Goal: Task Accomplishment & Management: Complete application form

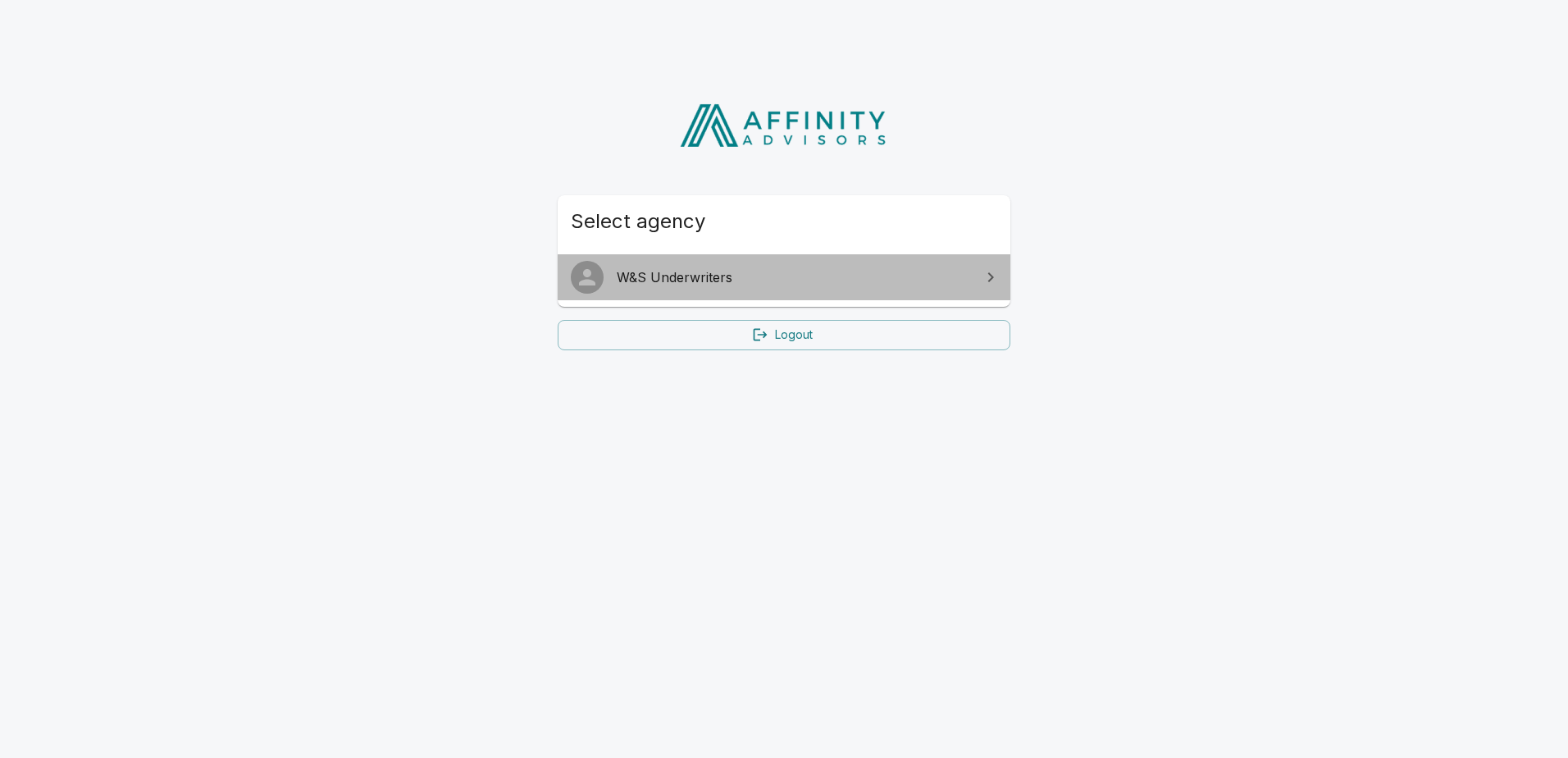
click at [754, 277] on span "W&S Underwriters" at bounding box center [794, 277] width 354 height 19
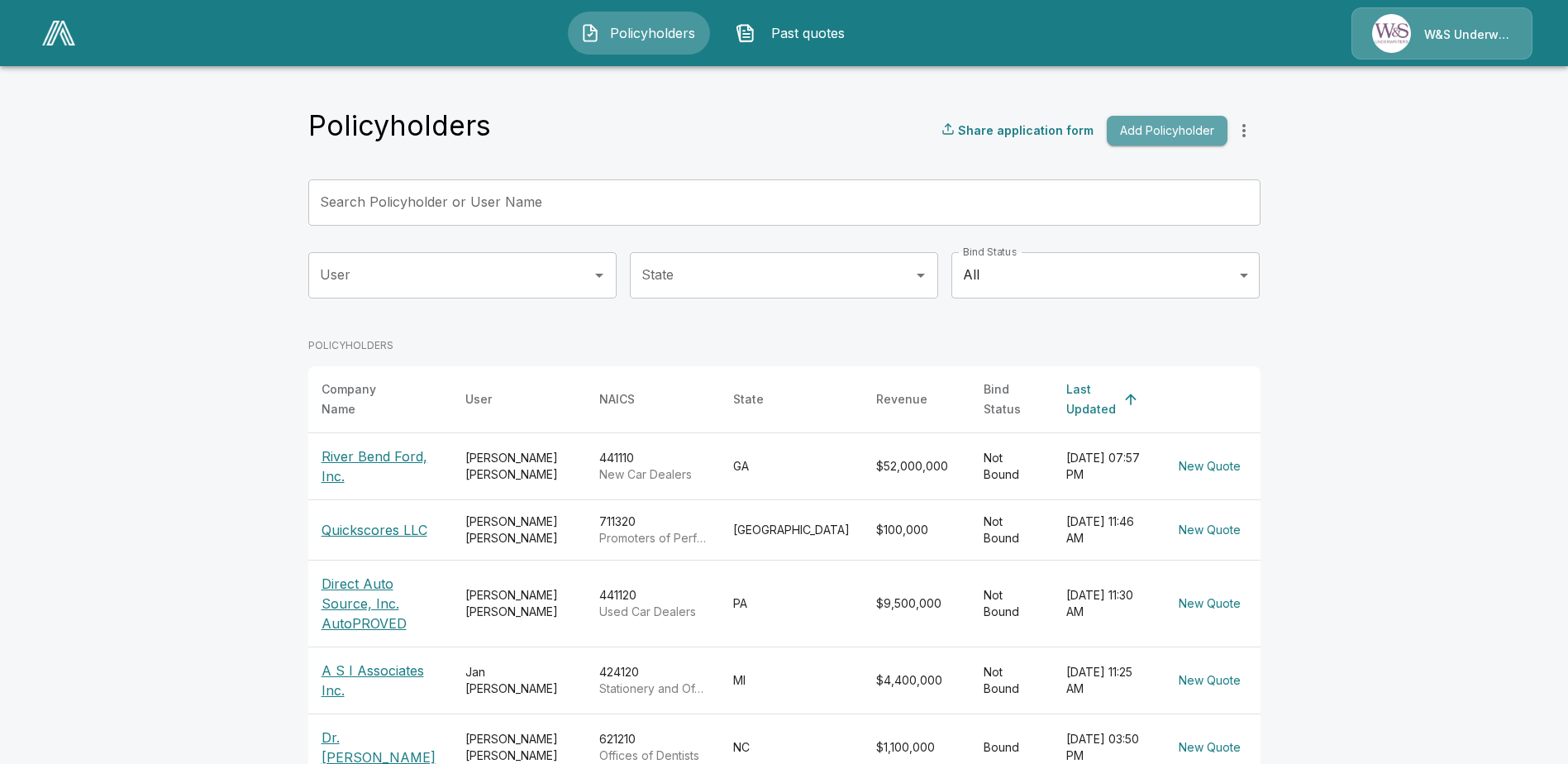
click at [1146, 133] on button "Add Policyholder" at bounding box center [1167, 131] width 121 height 30
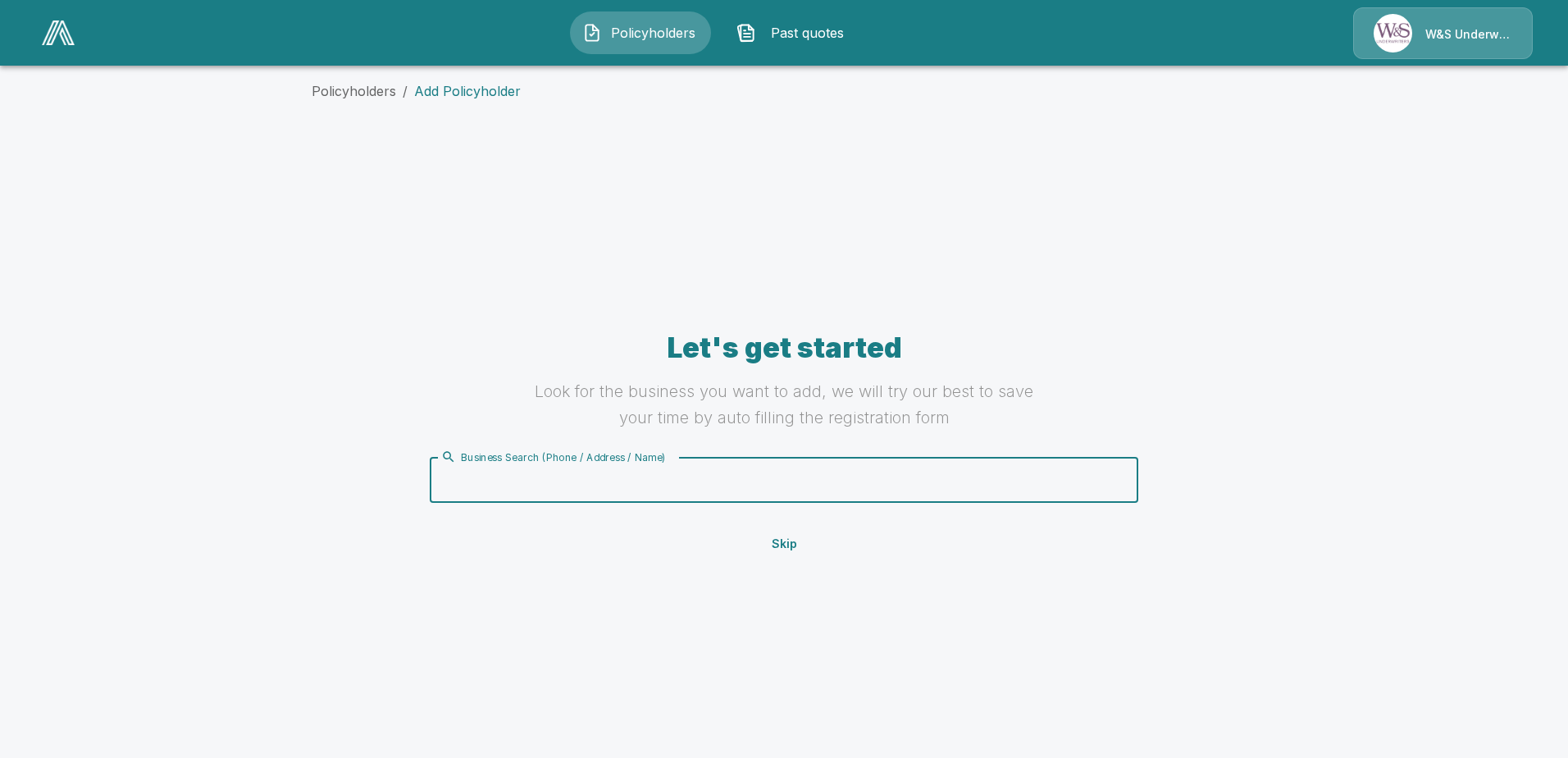
click at [547, 481] on input "Business Search (Phone / Address / Name)" at bounding box center [781, 479] width 688 height 31
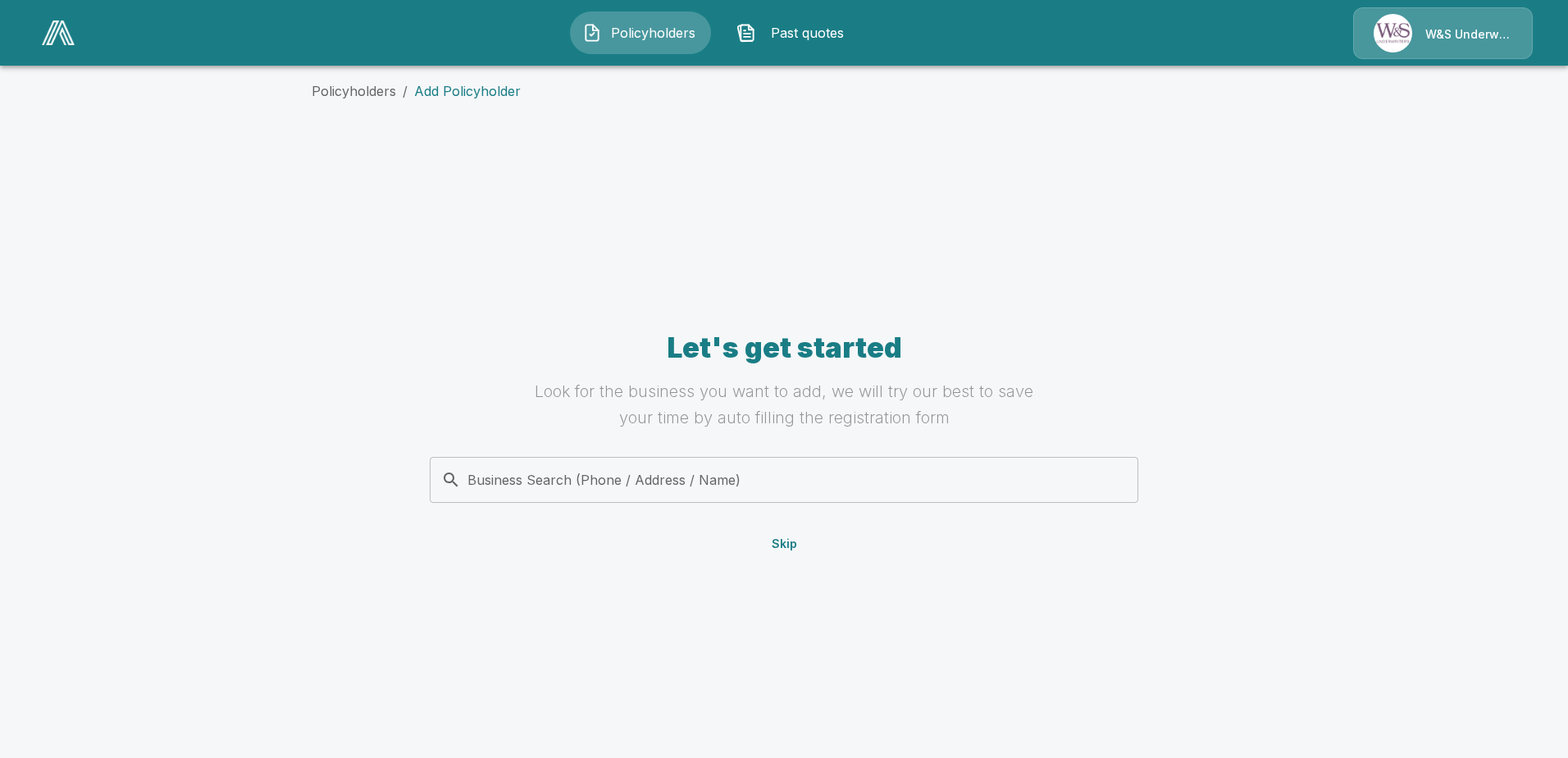
click at [492, 499] on div "Business Search (Phone / Address / Name)" at bounding box center [784, 479] width 709 height 46
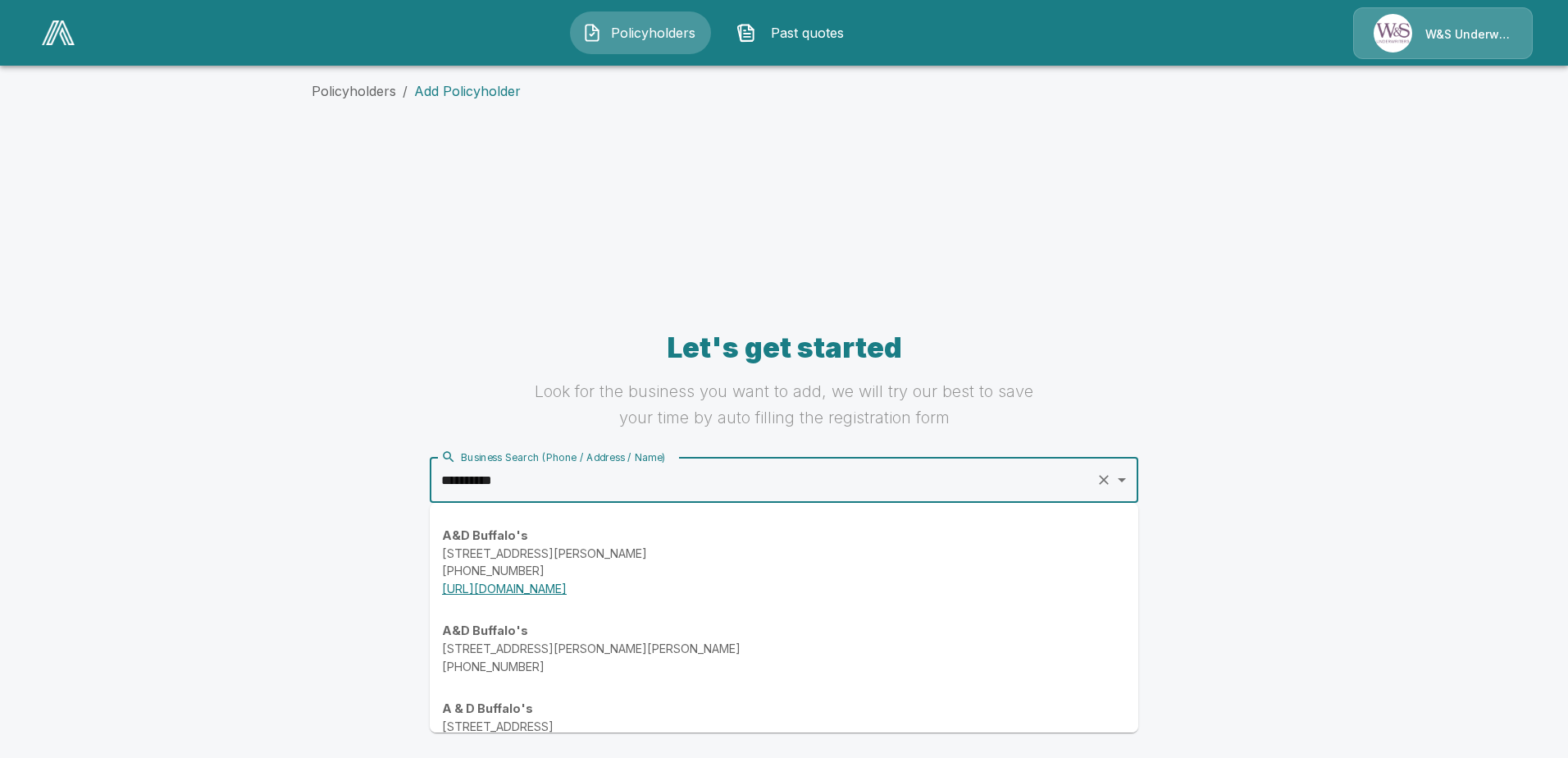
type input "**********"
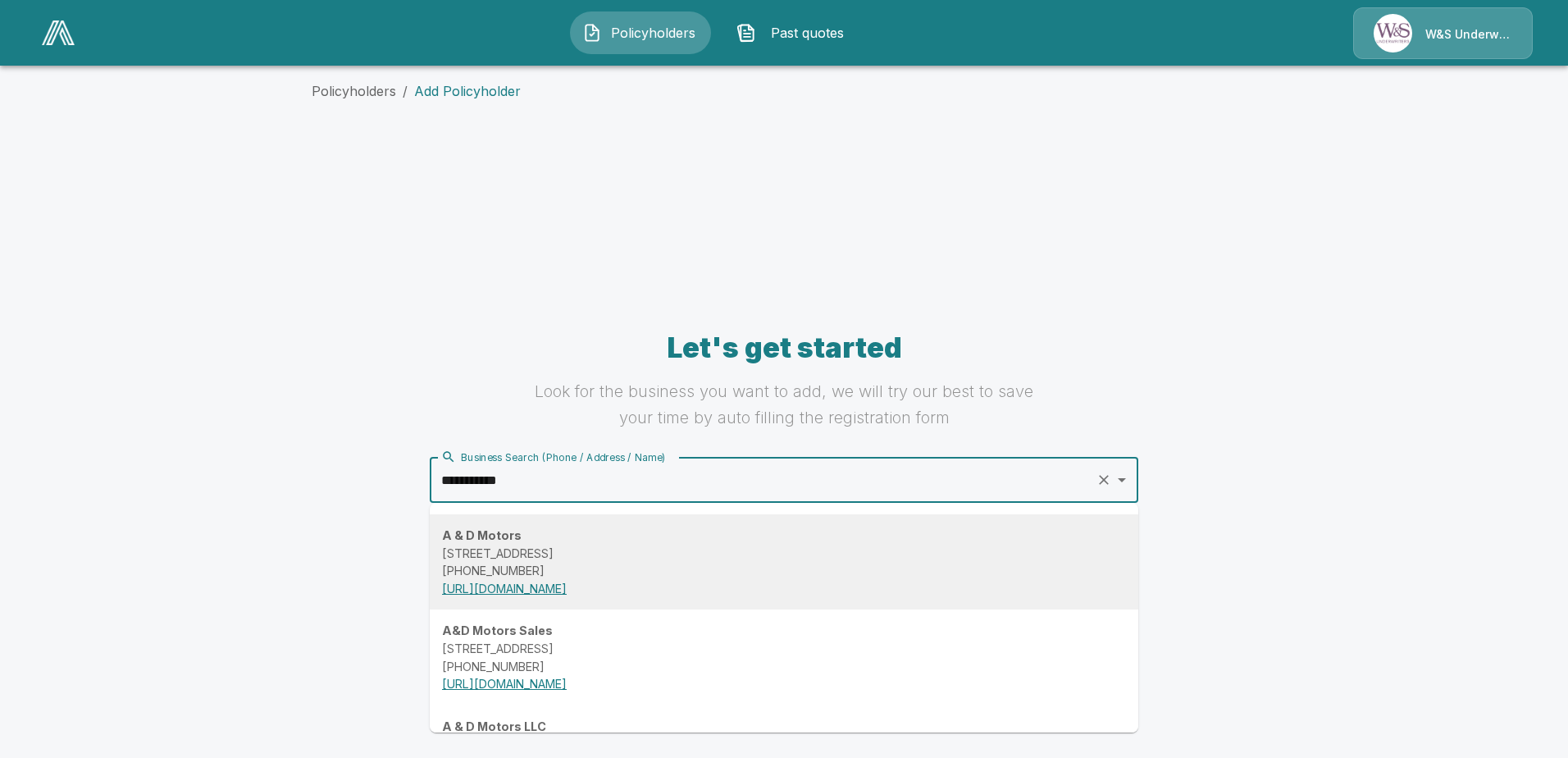
click at [503, 545] on p "[STREET_ADDRESS]" at bounding box center [784, 554] width 684 height 18
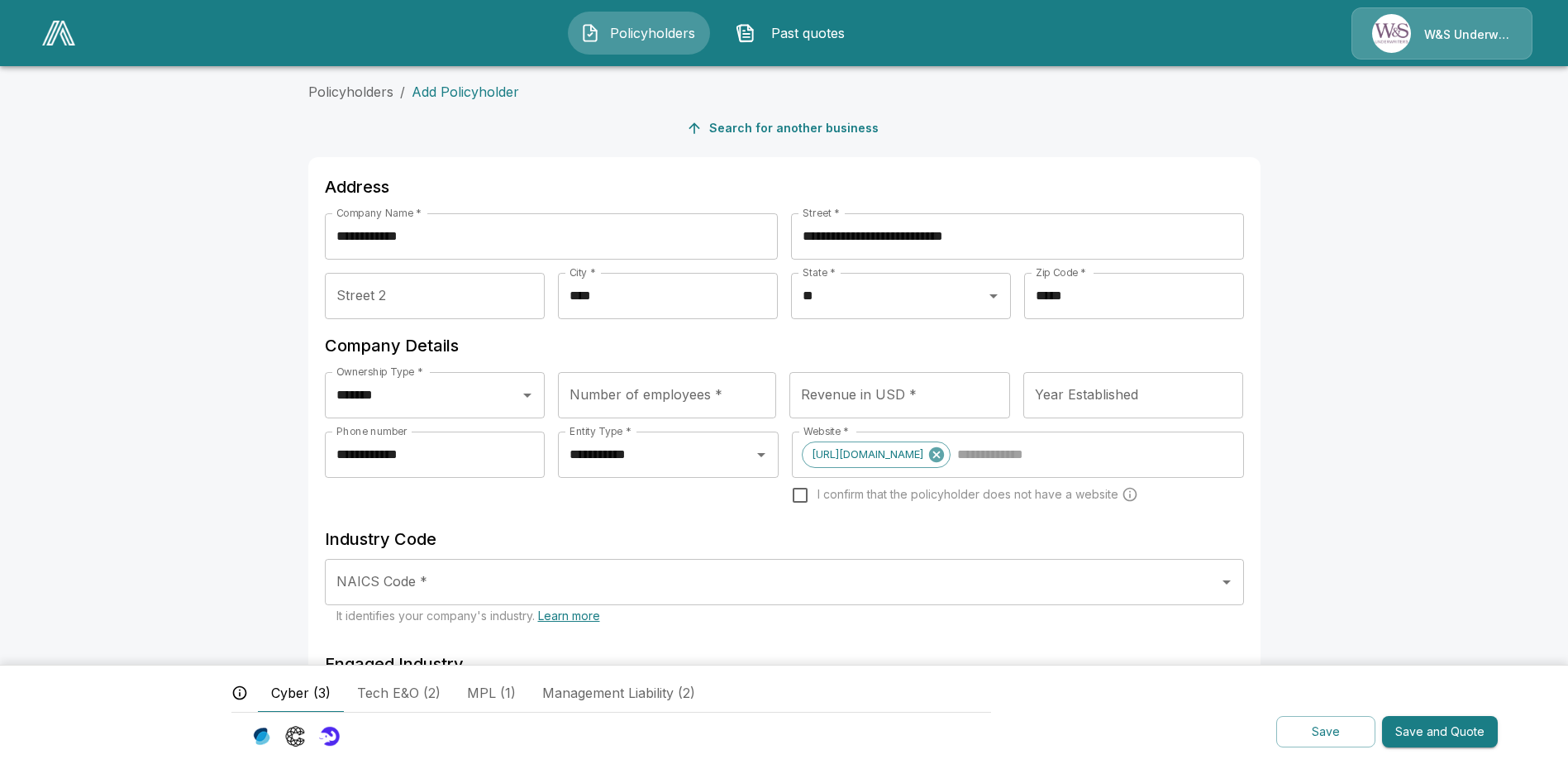
click at [809, 31] on span "Past quotes" at bounding box center [808, 33] width 91 height 20
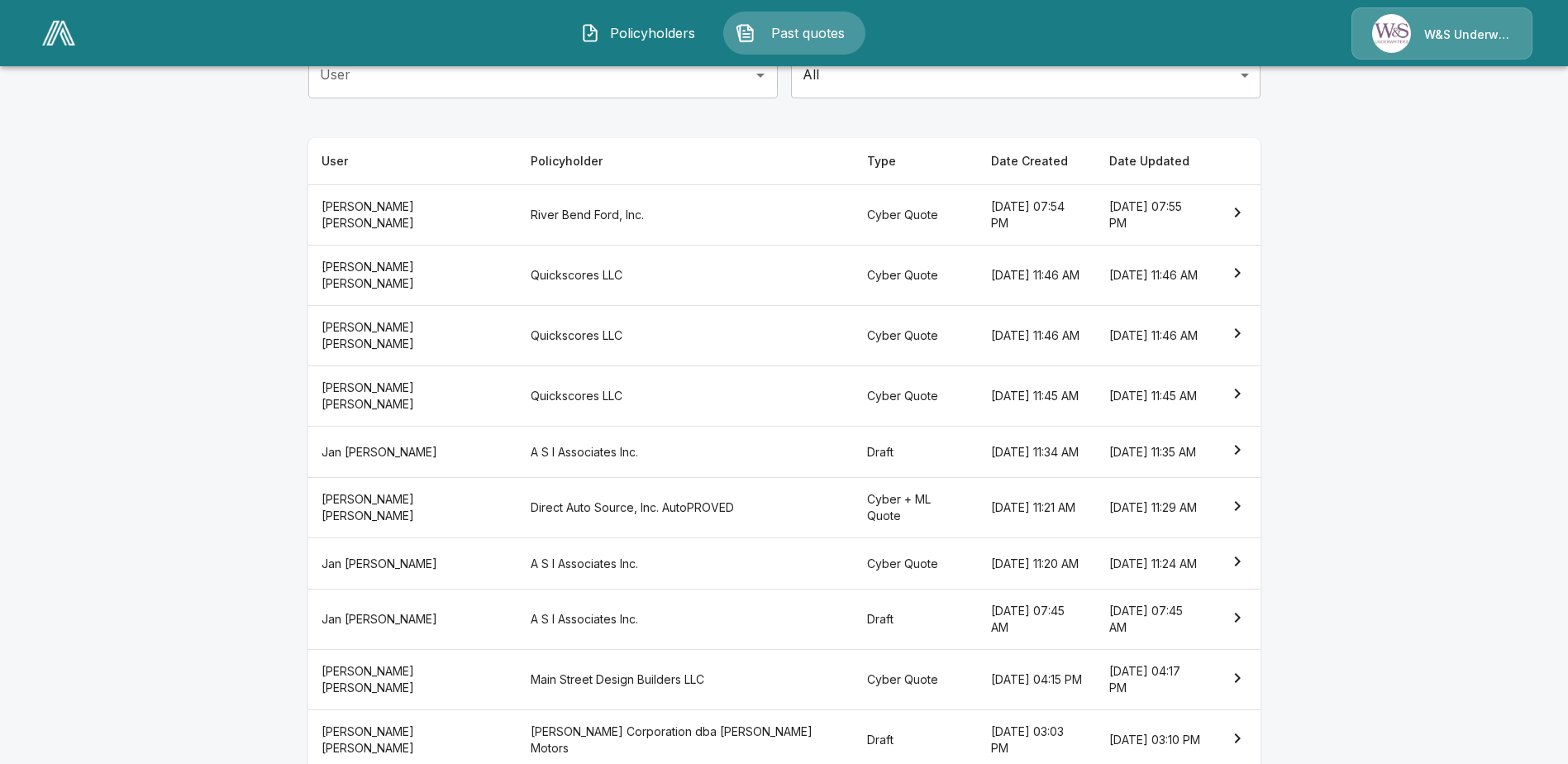
scroll to position [206, 0]
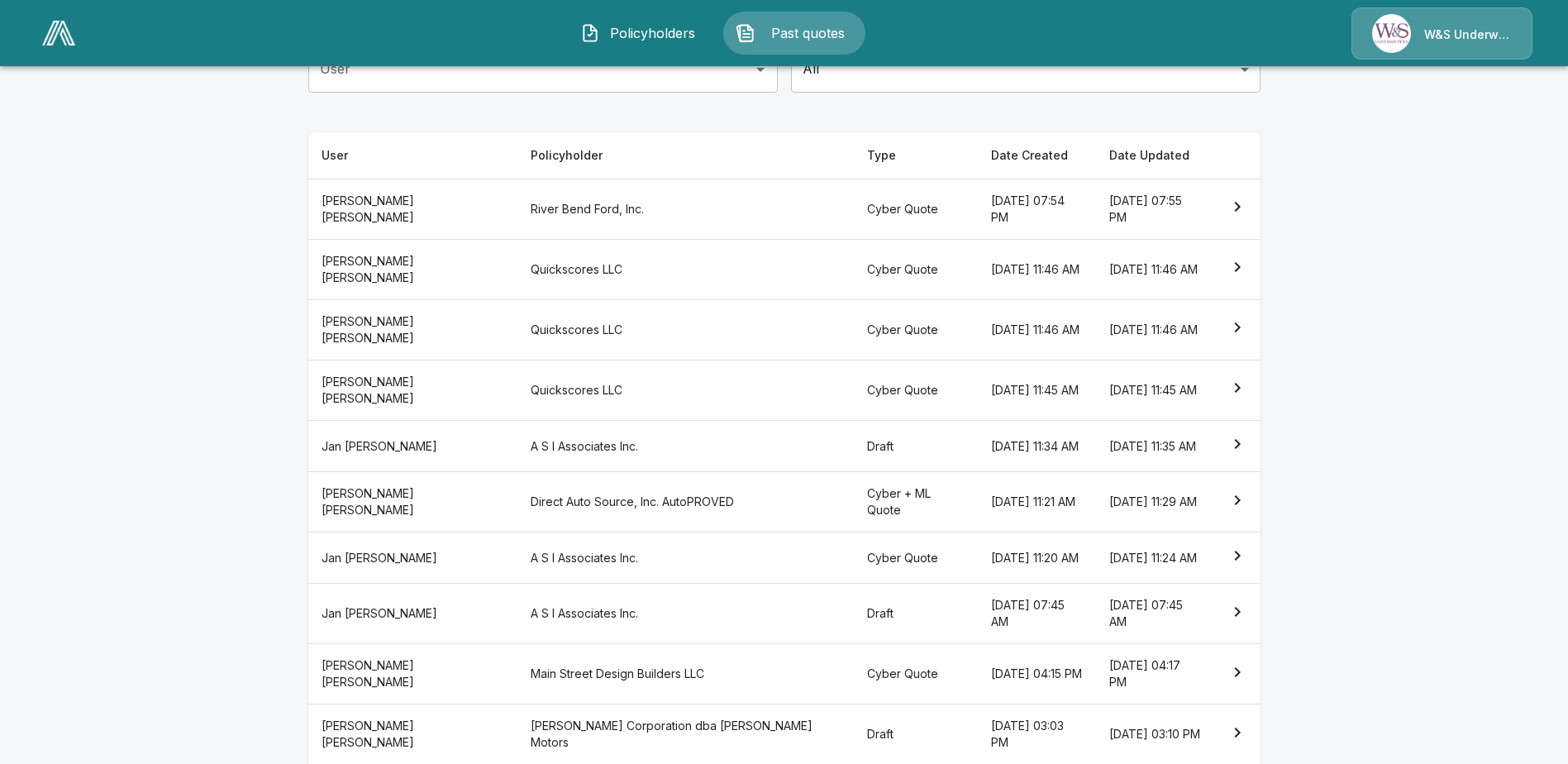
click at [854, 704] on th "Draft" at bounding box center [915, 735] width 123 height 60
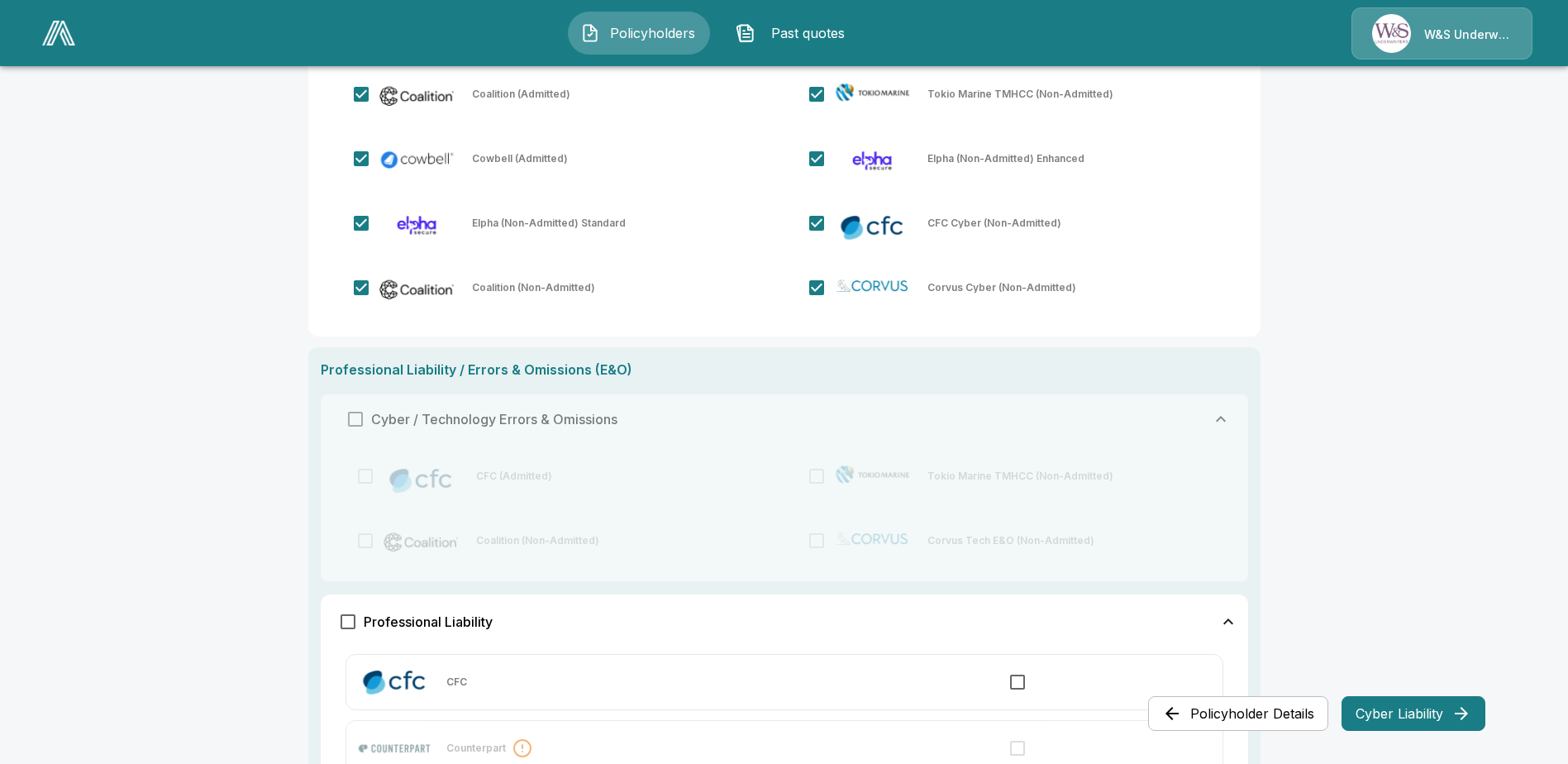
scroll to position [413, 0]
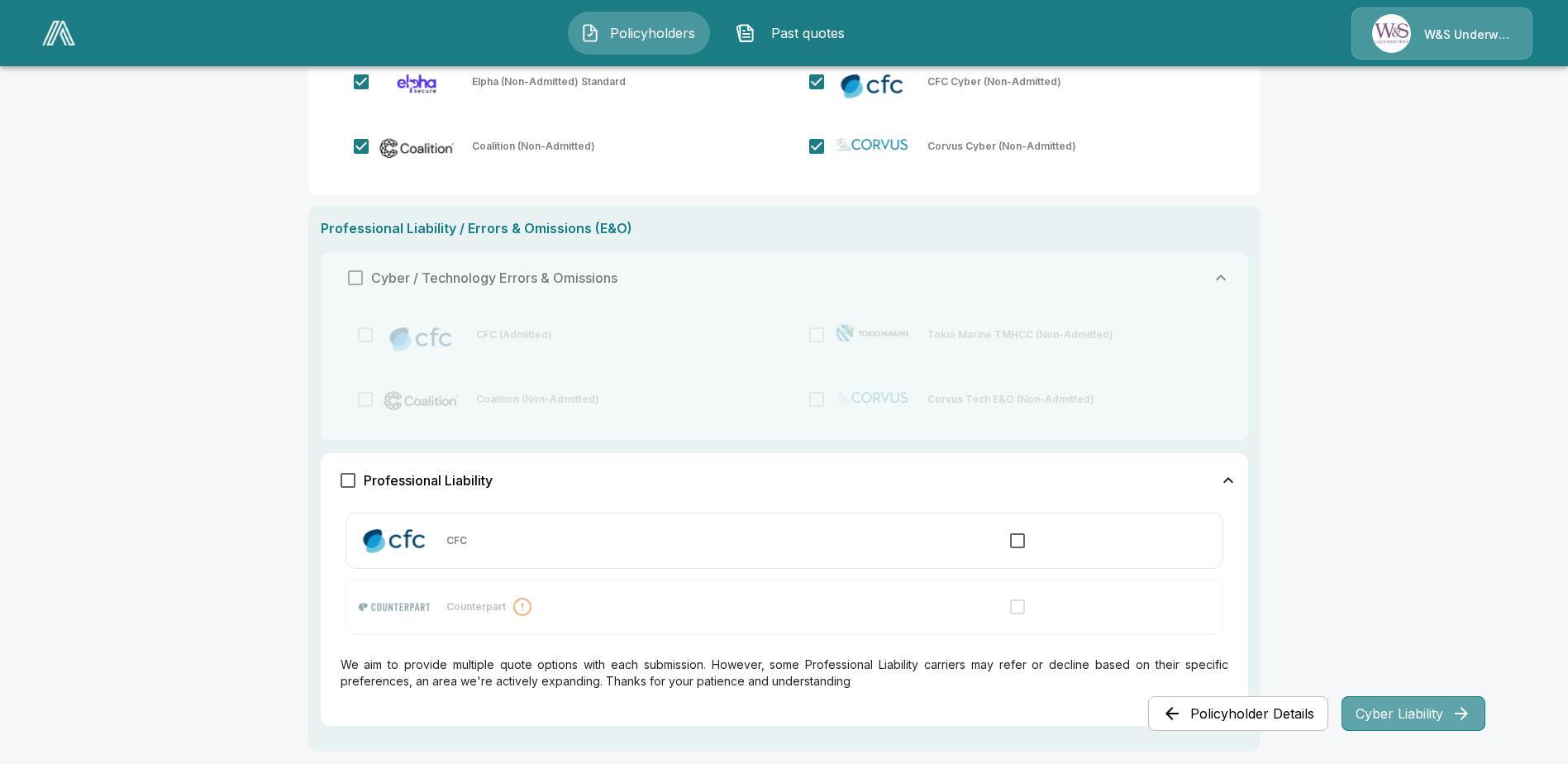
click at [1413, 712] on button "Cyber Liability" at bounding box center [1413, 712] width 144 height 35
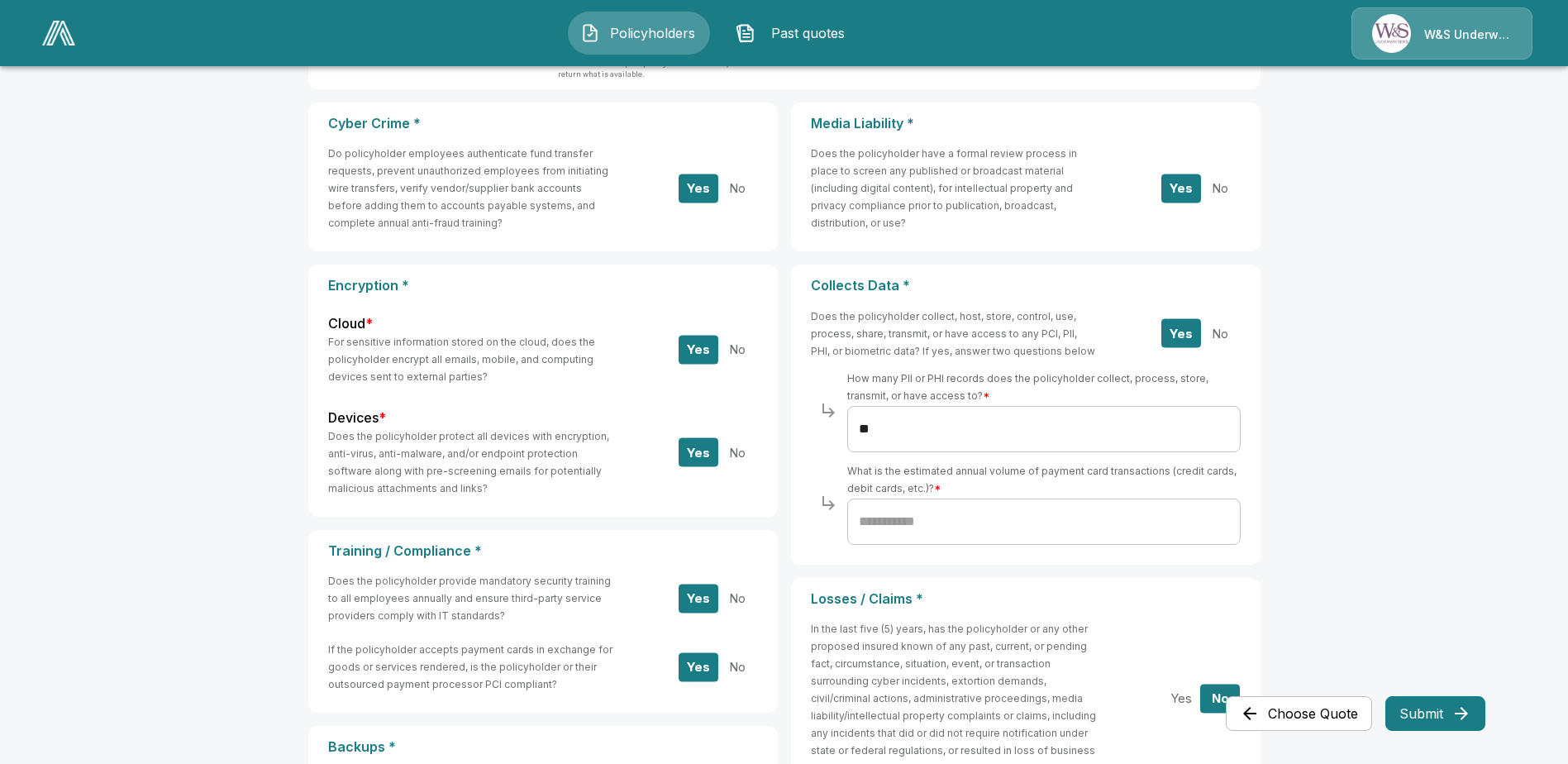
scroll to position [248, 0]
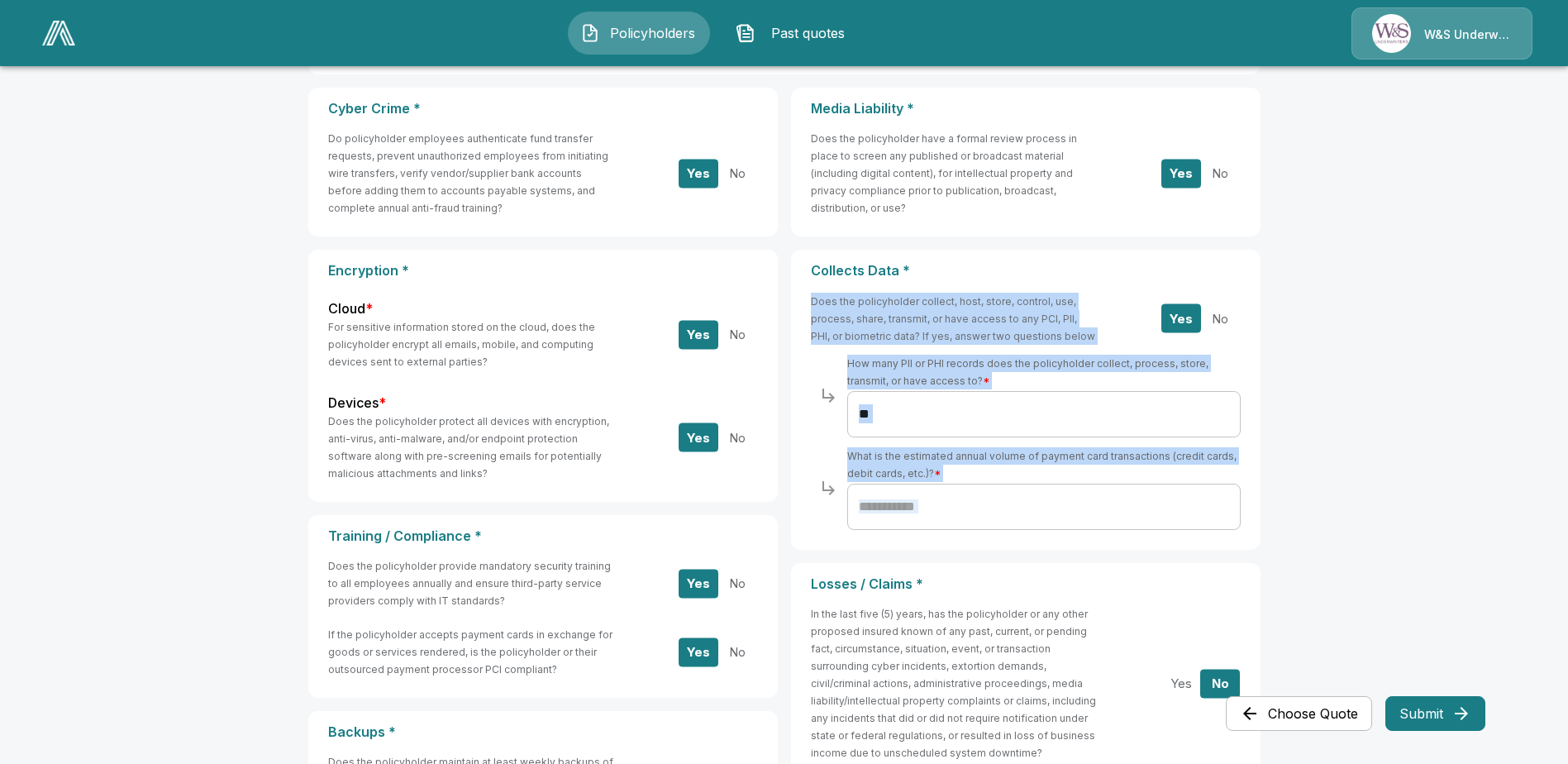
drag, startPoint x: 1262, startPoint y: 531, endPoint x: 819, endPoint y: 302, distance: 498.7
click at [819, 302] on div "Collects Data * Does the policyholder collect, host, store, control, use, proce…" at bounding box center [1025, 399] width 469 height 299
copy div "Does the policyholder collect, host, store, control, use, process, share, trans…"
click at [999, 520] on input "text" at bounding box center [1044, 506] width 394 height 46
